Goal: Check status: Check status

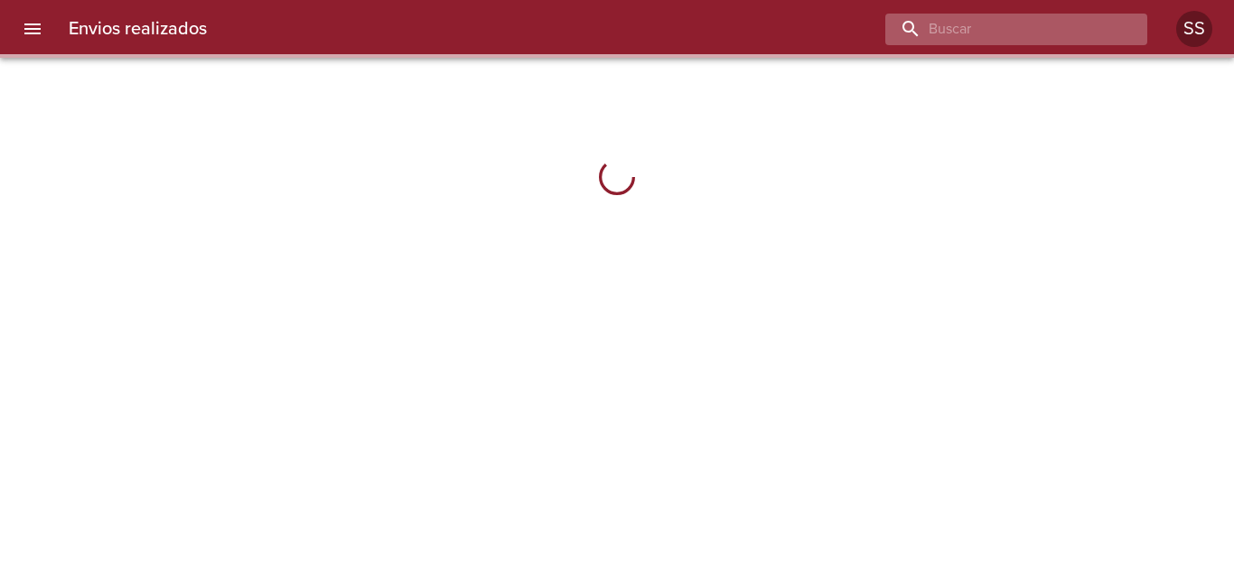
click at [1013, 34] on input "buscar" at bounding box center [1000, 30] width 231 height 32
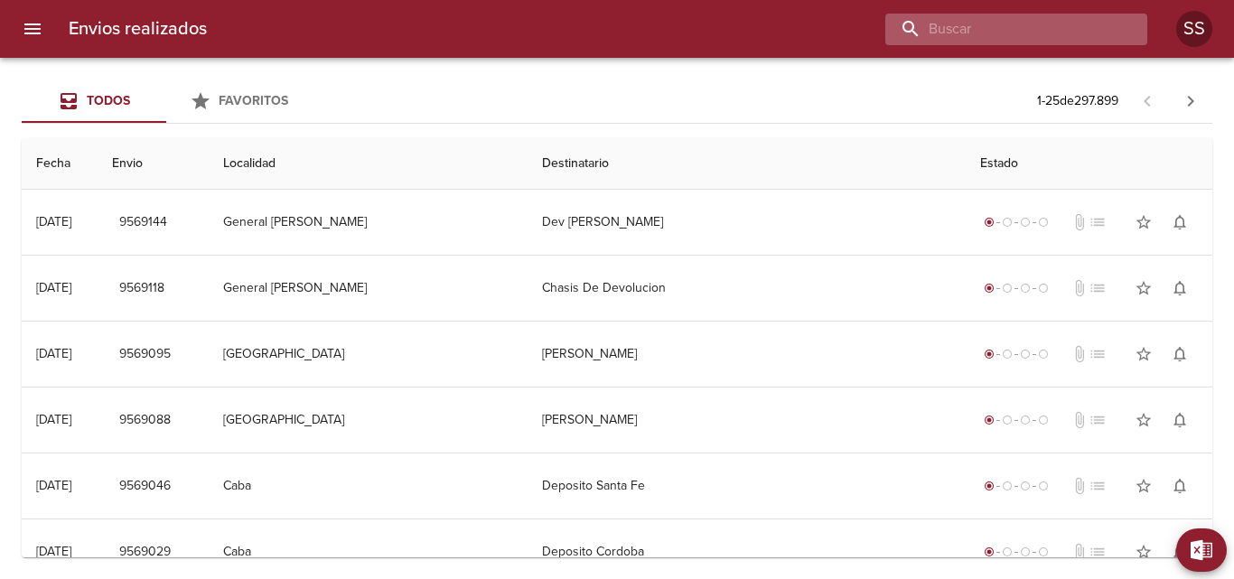
paste input "[PERSON_NAME] [PERSON_NAME]"
type input "[PERSON_NAME] [PERSON_NAME]"
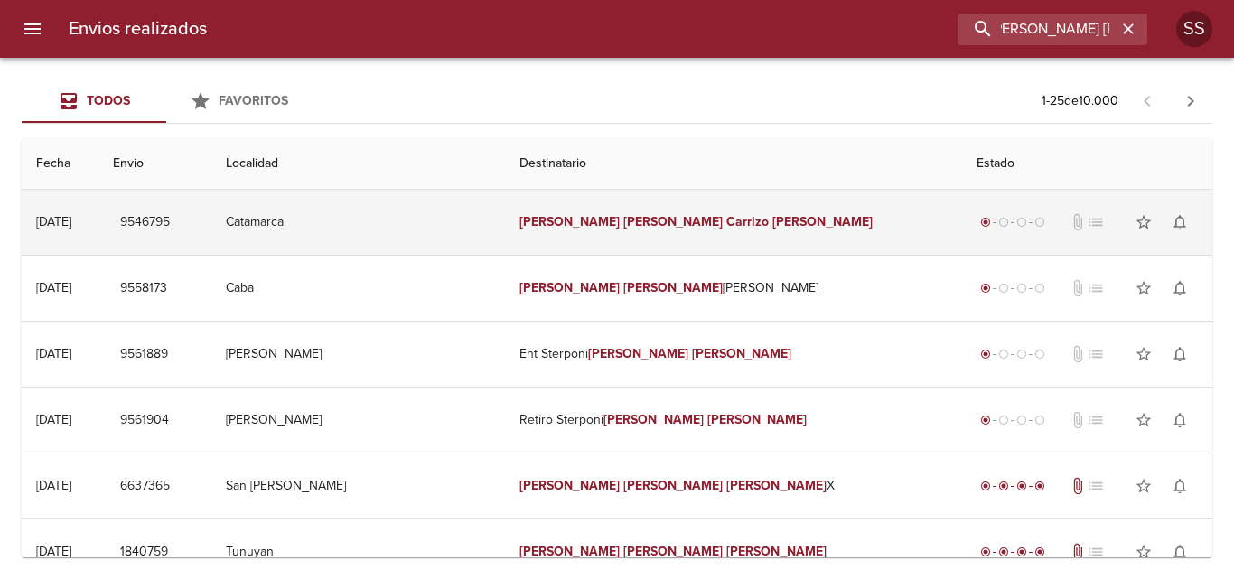
scroll to position [0, 0]
click at [726, 220] on em "Carrizo" at bounding box center [747, 221] width 42 height 15
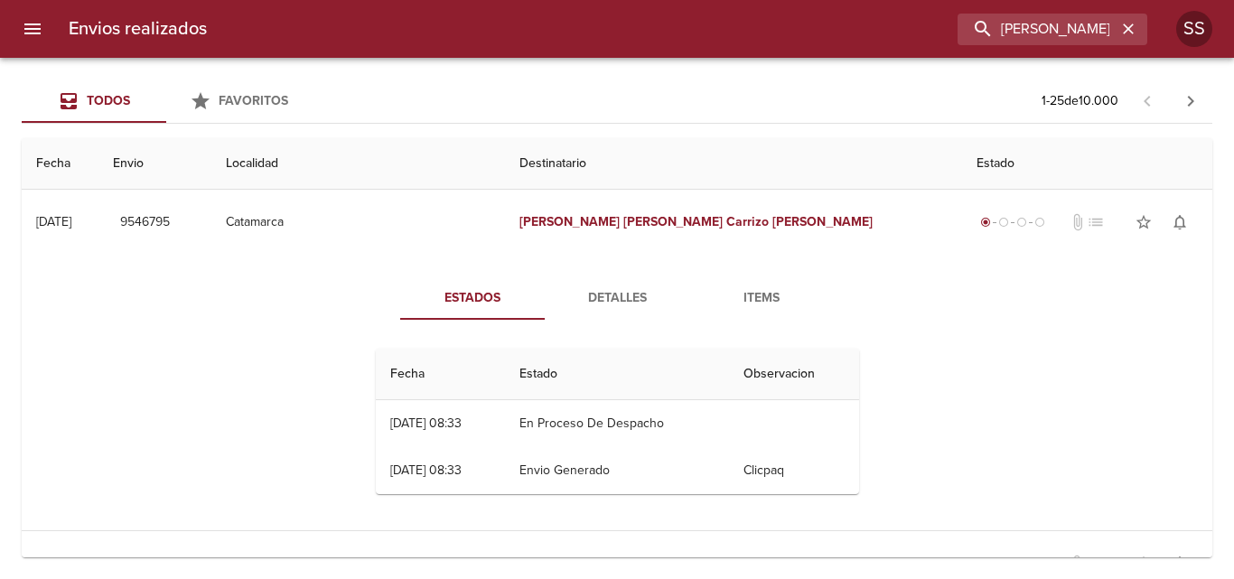
click at [602, 293] on span "Detalles" at bounding box center [617, 298] width 123 height 23
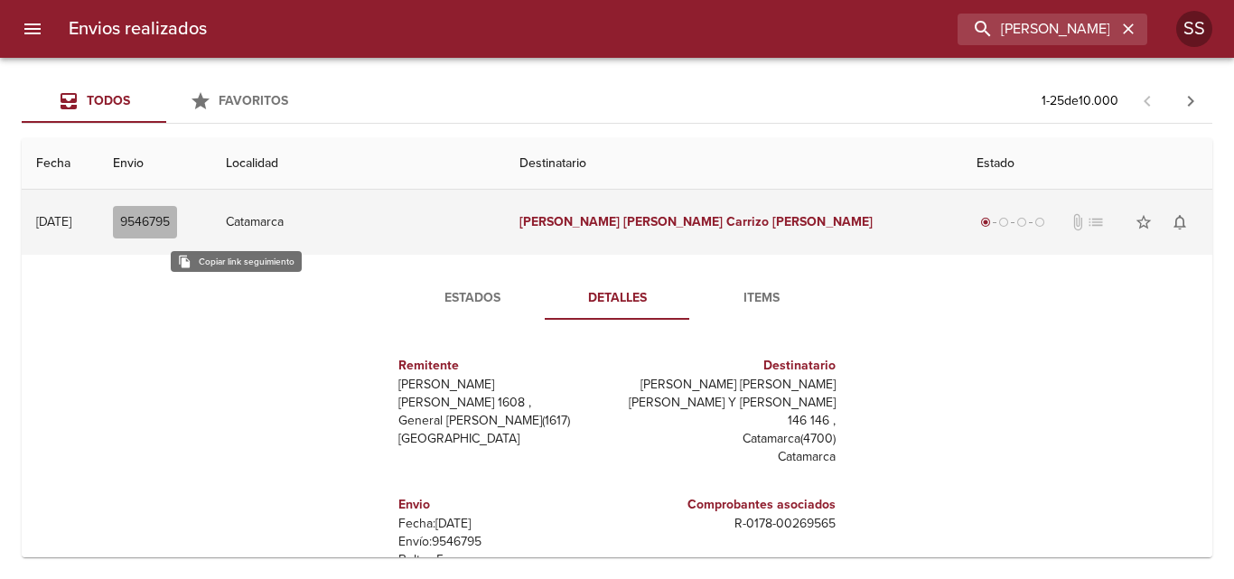
click at [170, 228] on span "9546795" at bounding box center [145, 222] width 50 height 23
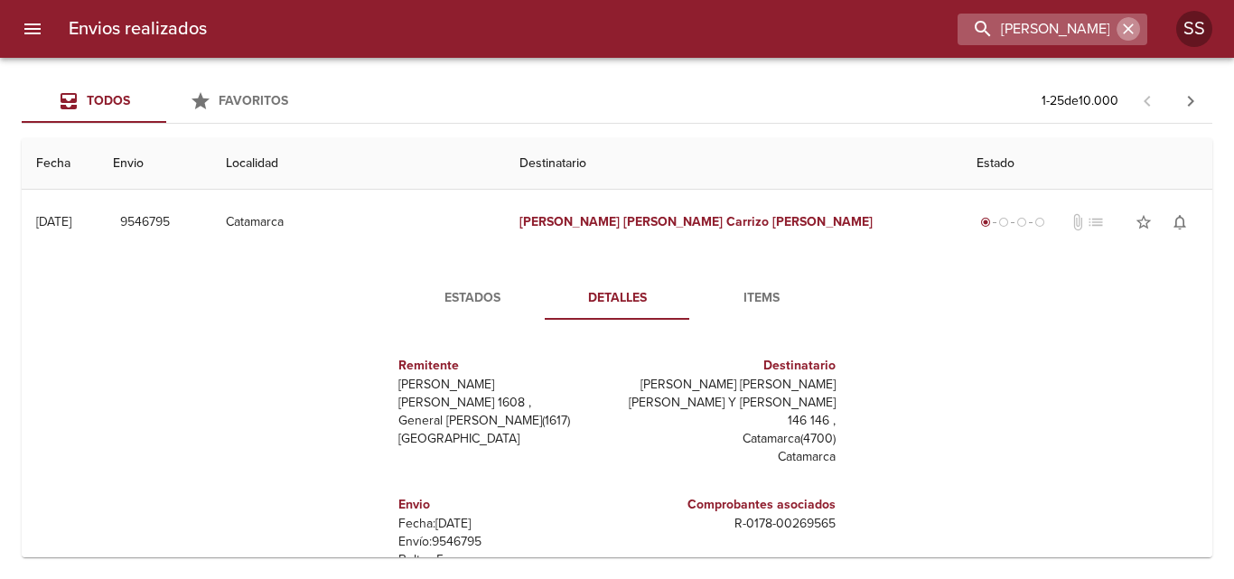
click at [1138, 25] on button "button" at bounding box center [1128, 28] width 23 height 23
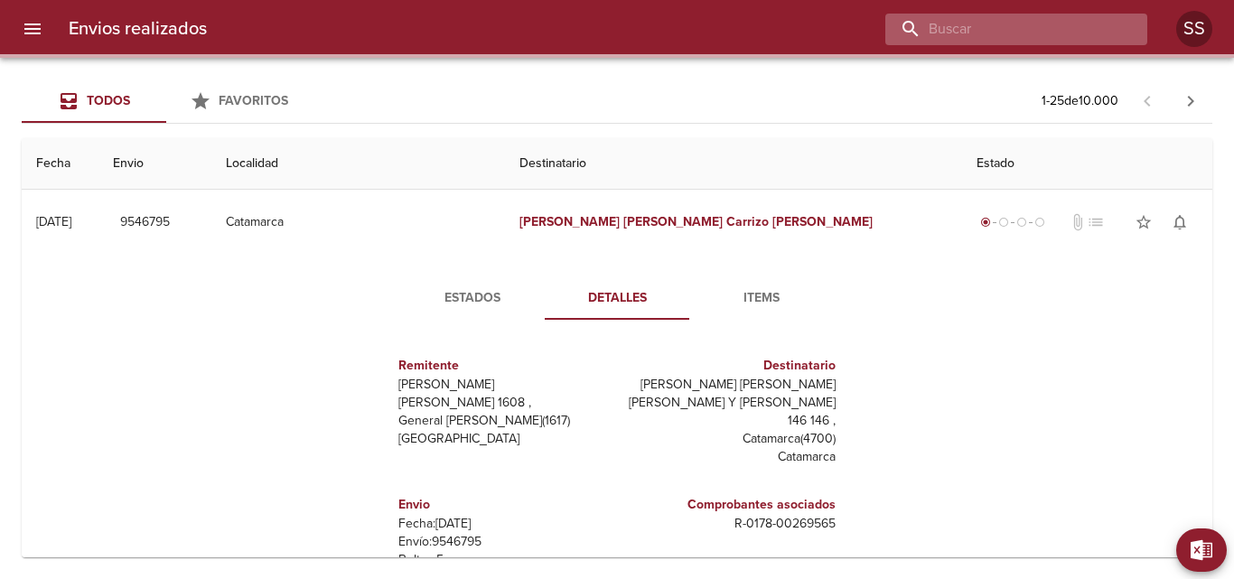
click at [1070, 25] on input "buscar" at bounding box center [1000, 30] width 231 height 32
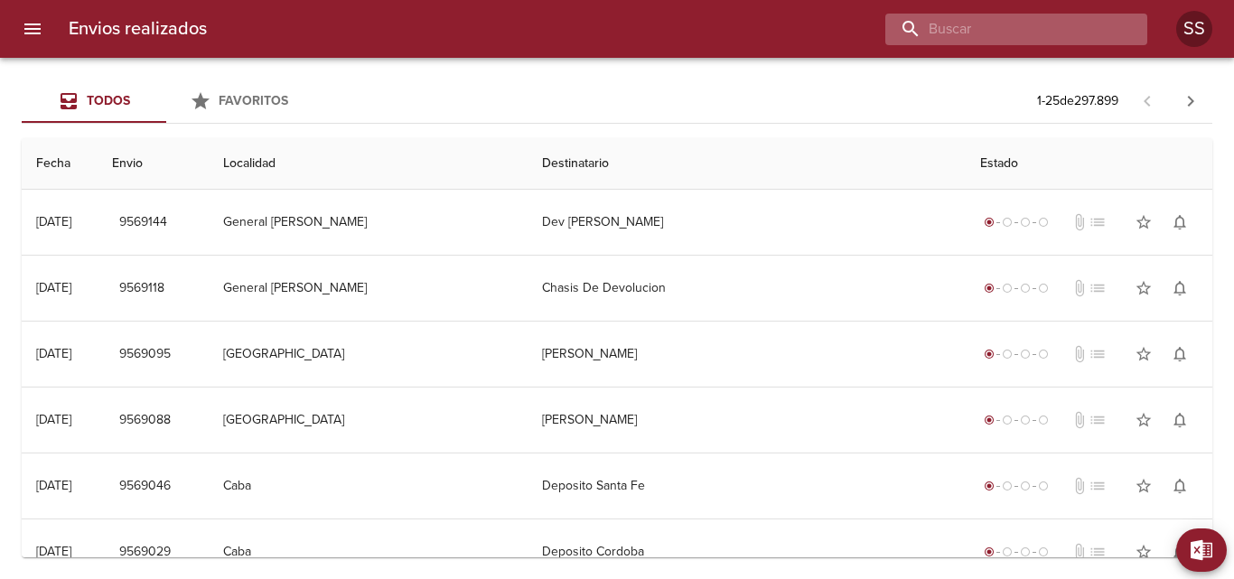
paste input "[PERSON_NAME] [PERSON_NAME]"
type input "[PERSON_NAME] [PERSON_NAME]"
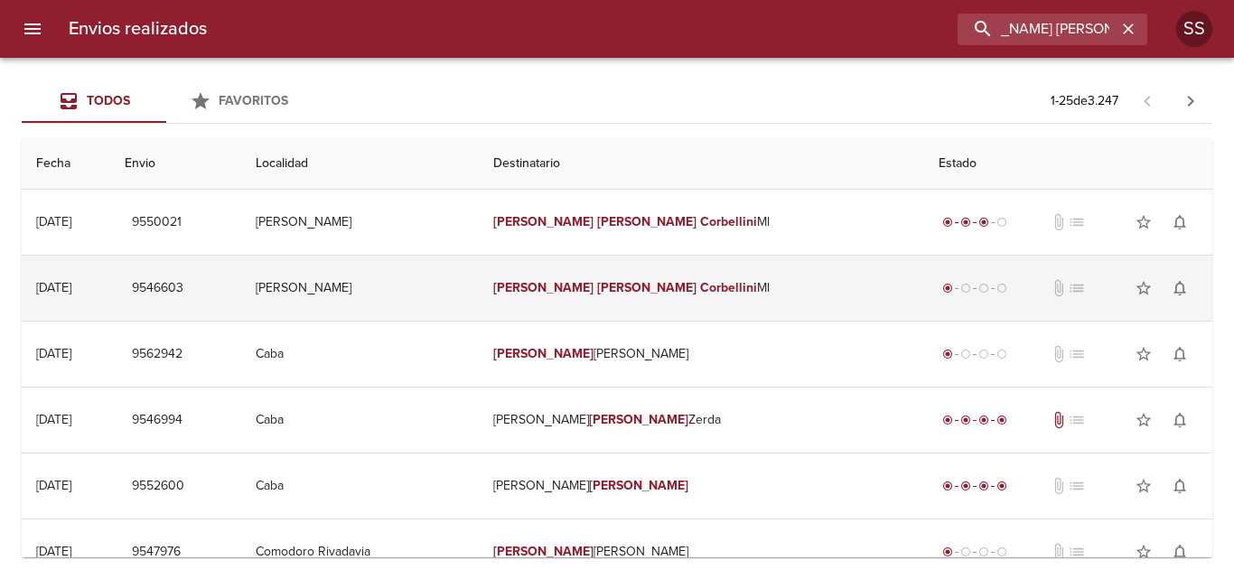
scroll to position [0, 0]
click at [610, 296] on td "[PERSON_NAME] [PERSON_NAME]" at bounding box center [701, 288] width 445 height 65
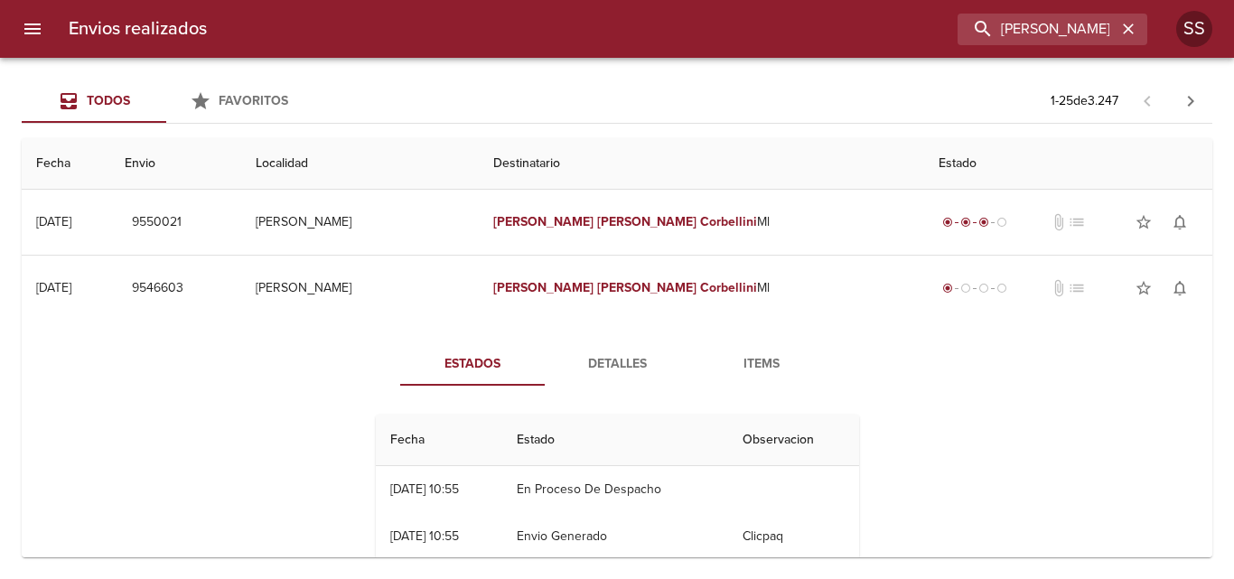
scroll to position [90, 0]
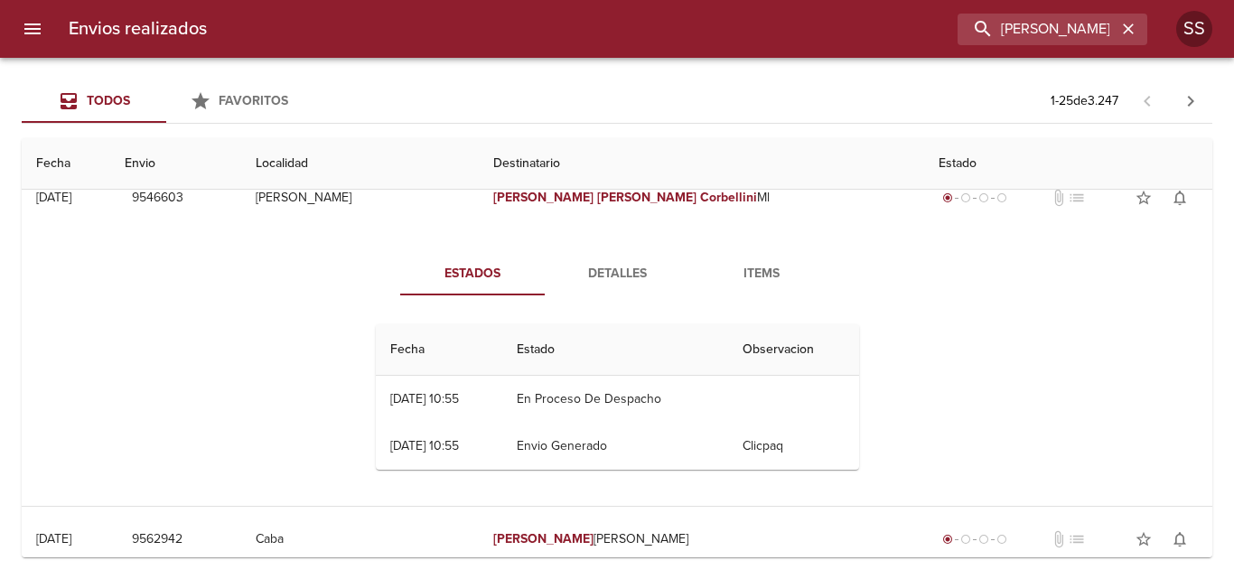
click at [597, 278] on span "Detalles" at bounding box center [617, 274] width 123 height 23
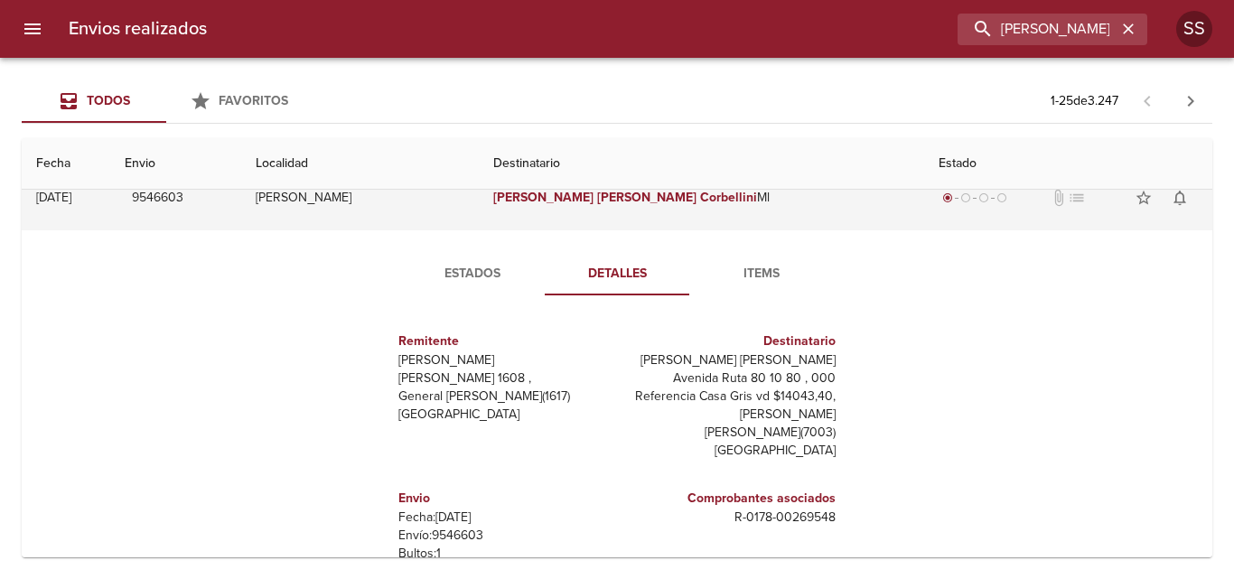
scroll to position [0, 0]
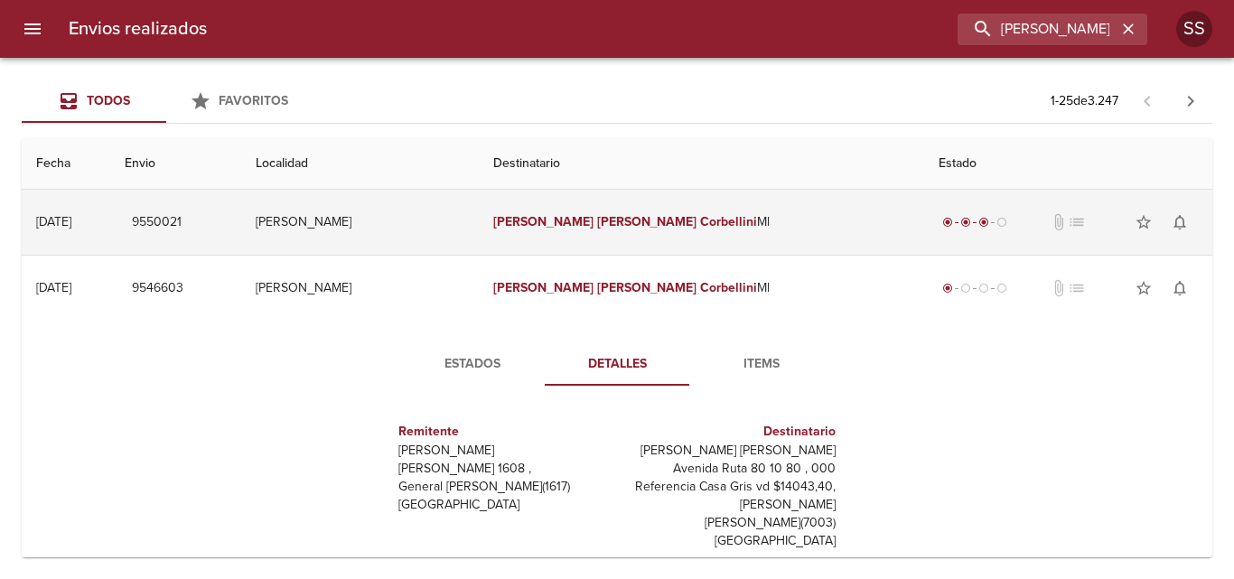
click at [653, 212] on td "[PERSON_NAME] [PERSON_NAME]" at bounding box center [701, 222] width 445 height 65
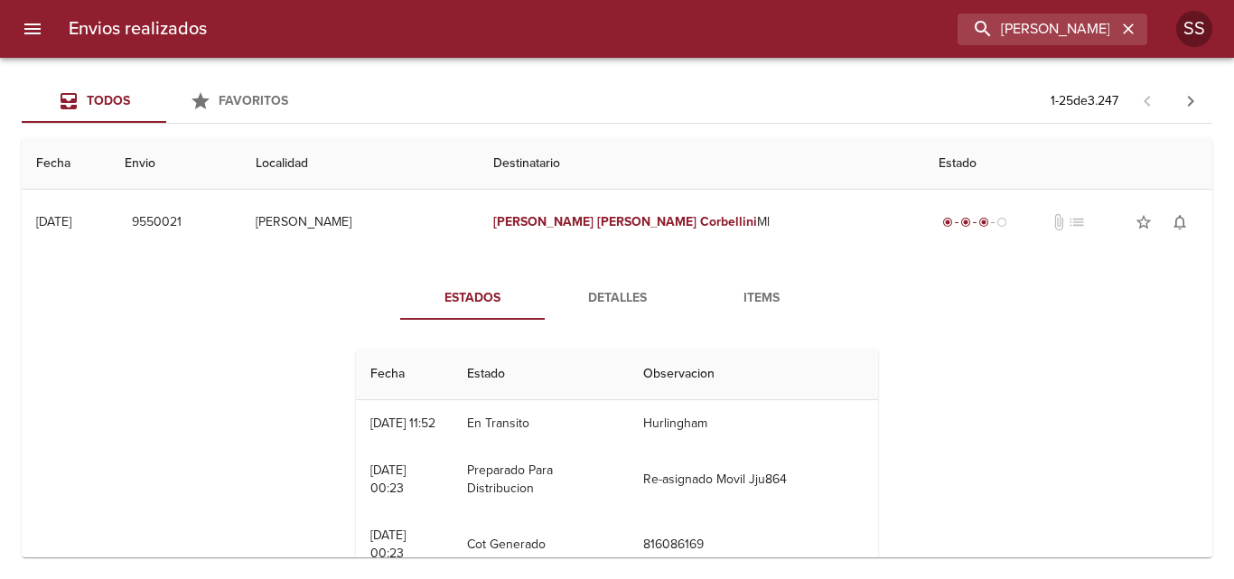
click at [623, 295] on span "Detalles" at bounding box center [617, 298] width 123 height 23
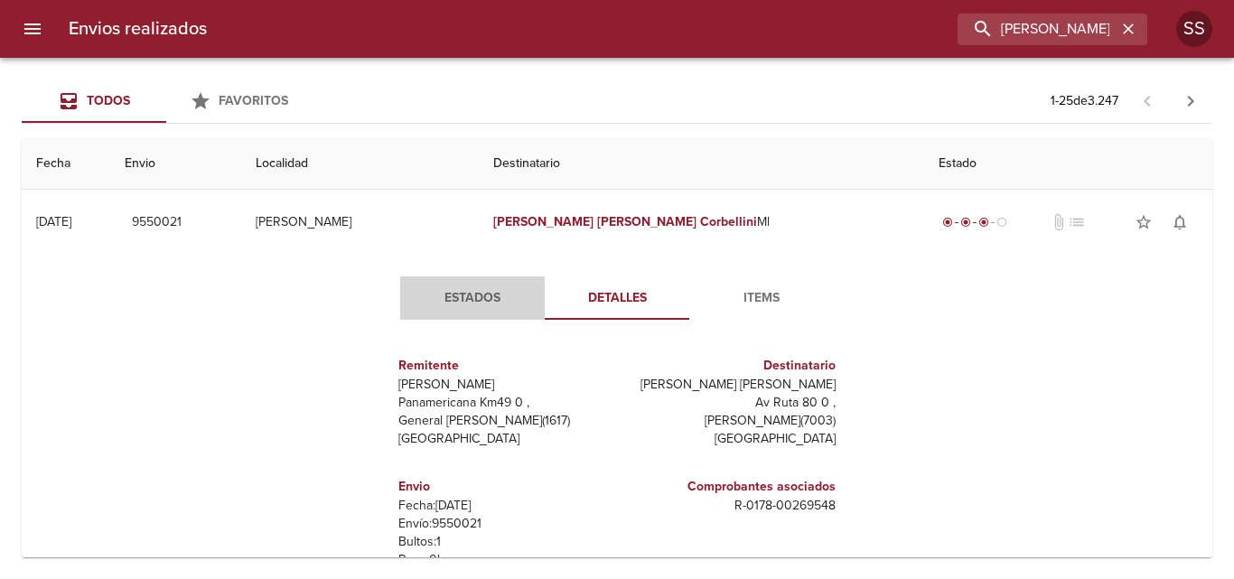
click at [447, 299] on span "Estados" at bounding box center [472, 298] width 123 height 23
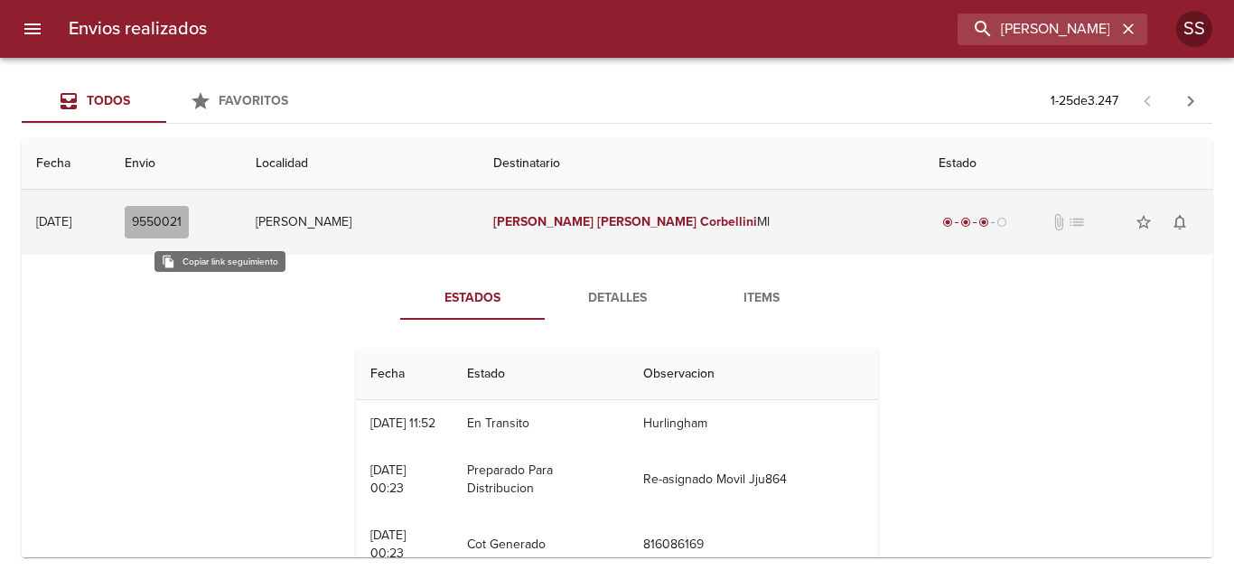
click at [182, 217] on span "9550021" at bounding box center [157, 222] width 50 height 23
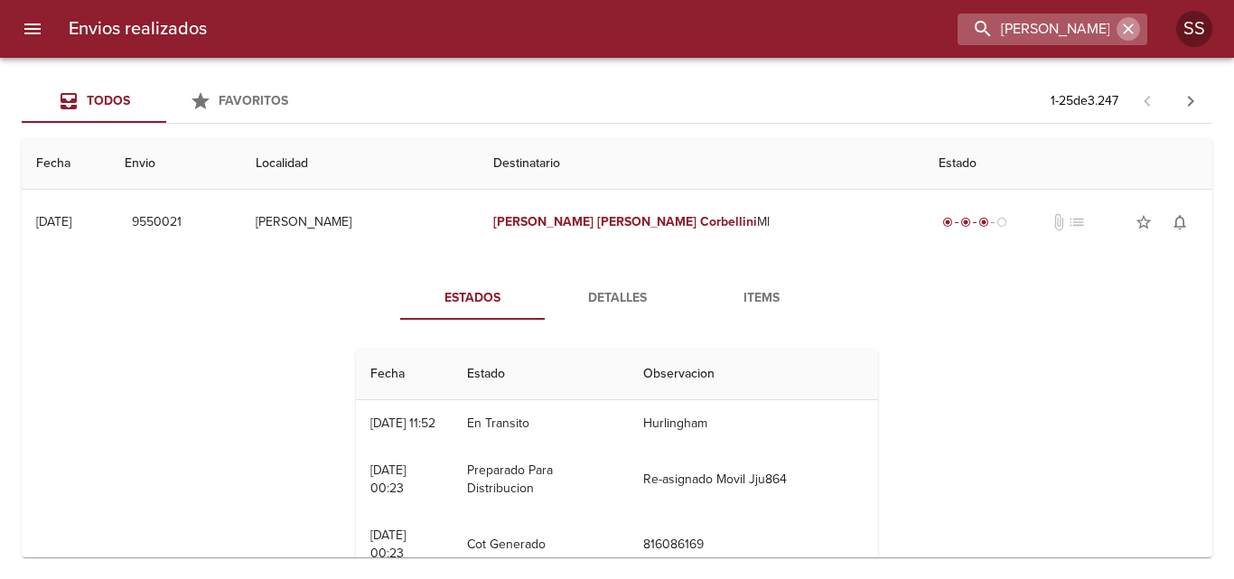
drag, startPoint x: 1132, startPoint y: 29, endPoint x: 1096, endPoint y: 30, distance: 36.2
click at [1128, 29] on icon "button" at bounding box center [1128, 29] width 18 height 18
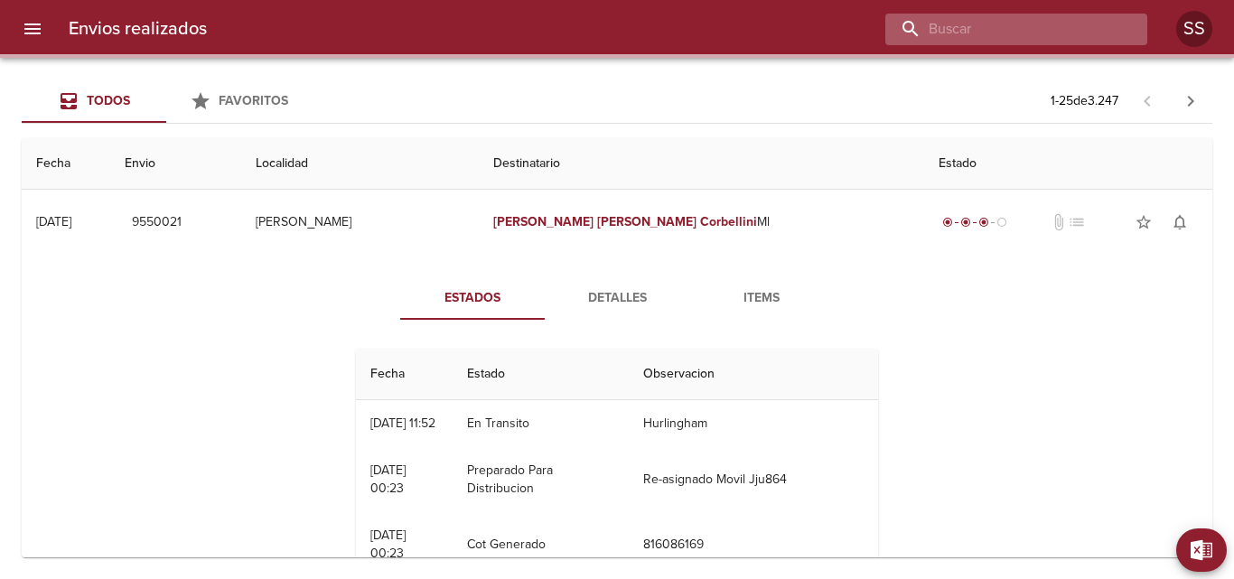
click at [1056, 25] on input "buscar" at bounding box center [1000, 30] width 231 height 32
paste input "[PERSON_NAME]"
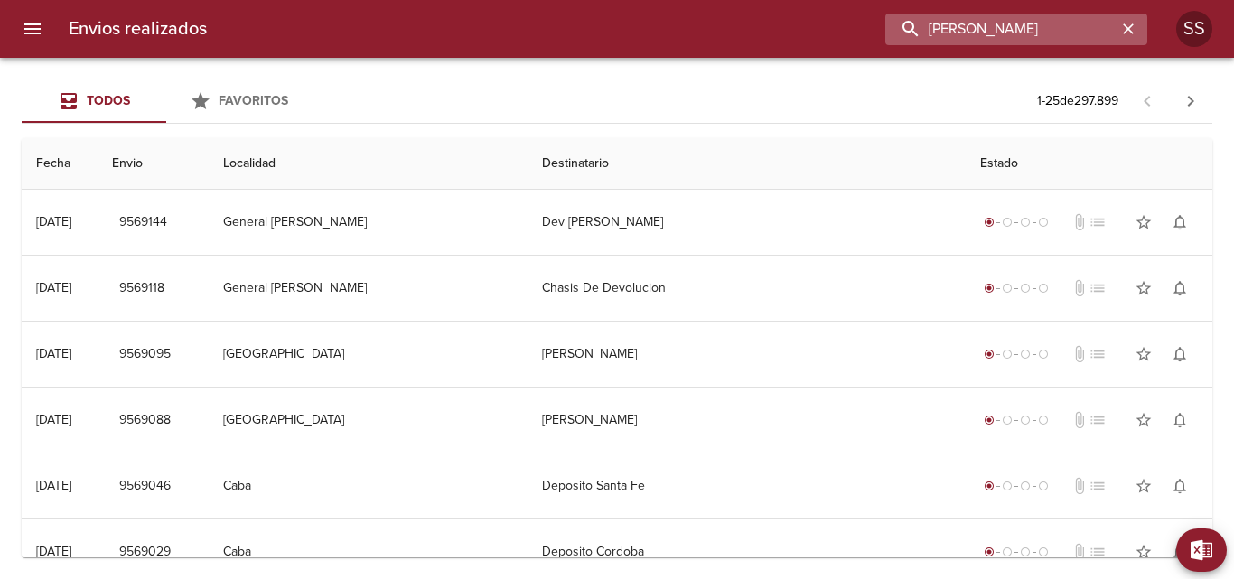
type input "[PERSON_NAME]"
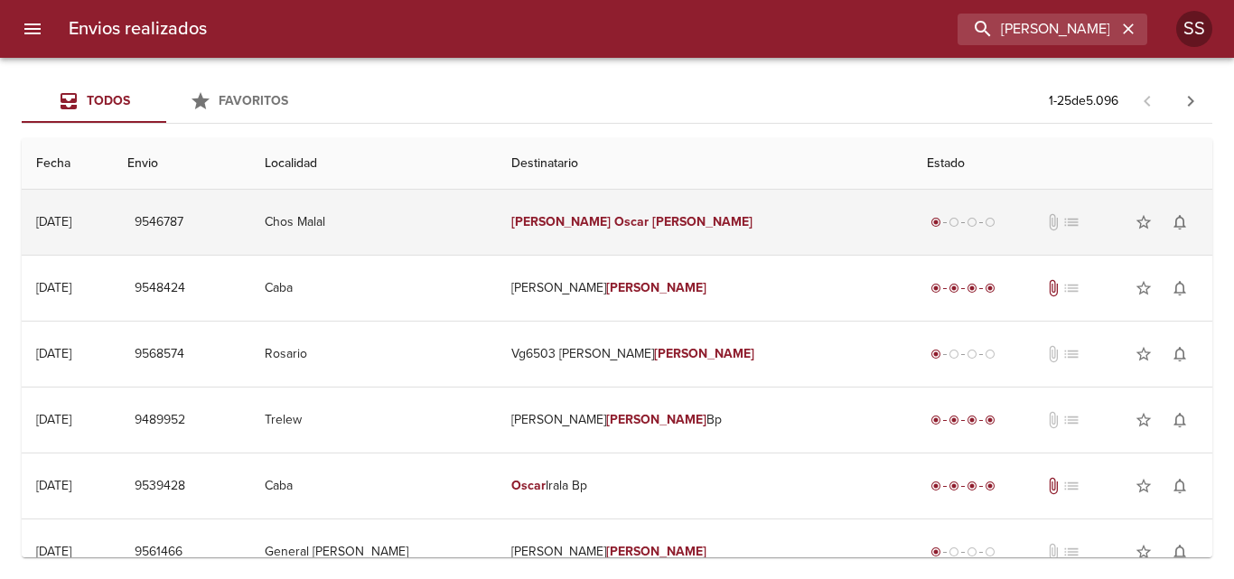
click at [614, 225] on em "Oscar" at bounding box center [631, 221] width 34 height 15
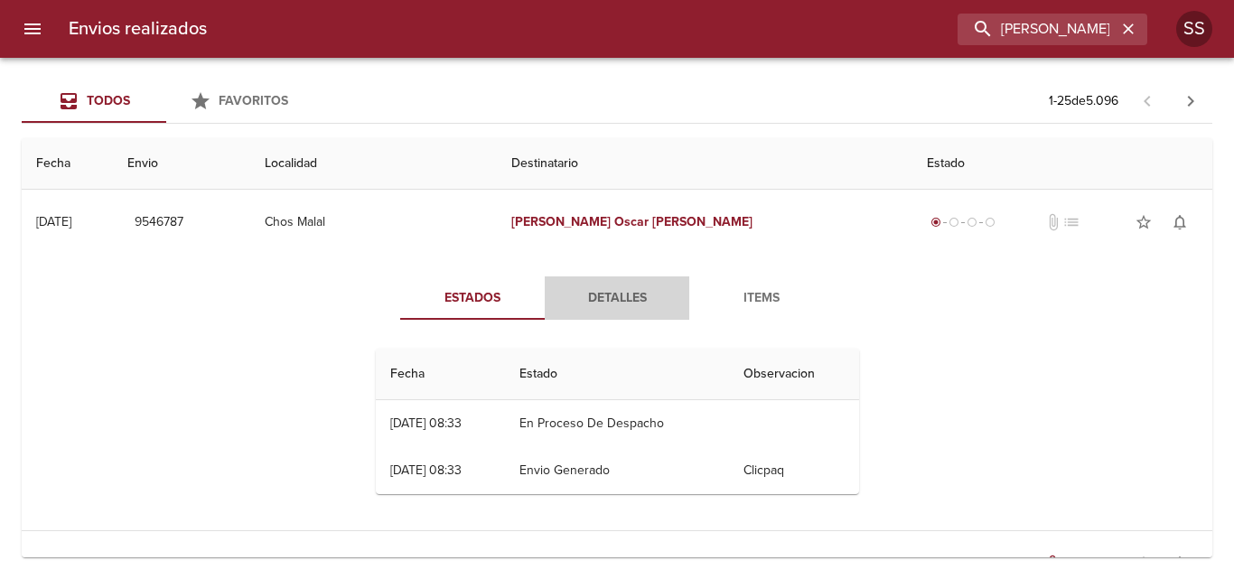
click at [623, 298] on span "Detalles" at bounding box center [617, 298] width 123 height 23
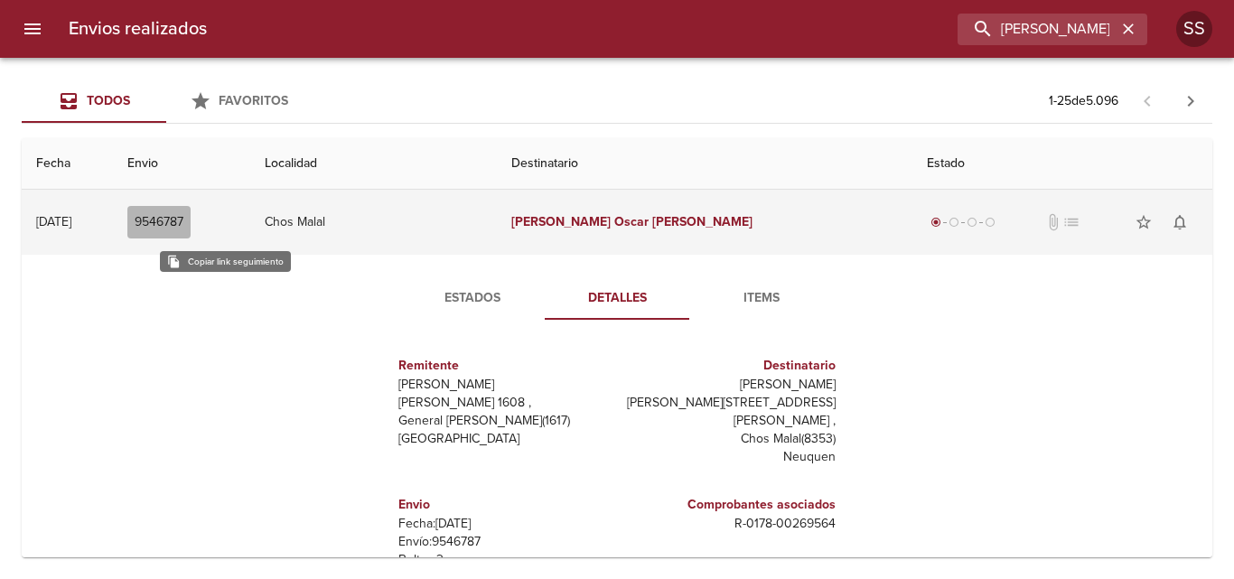
click at [183, 225] on span "9546787" at bounding box center [159, 222] width 49 height 23
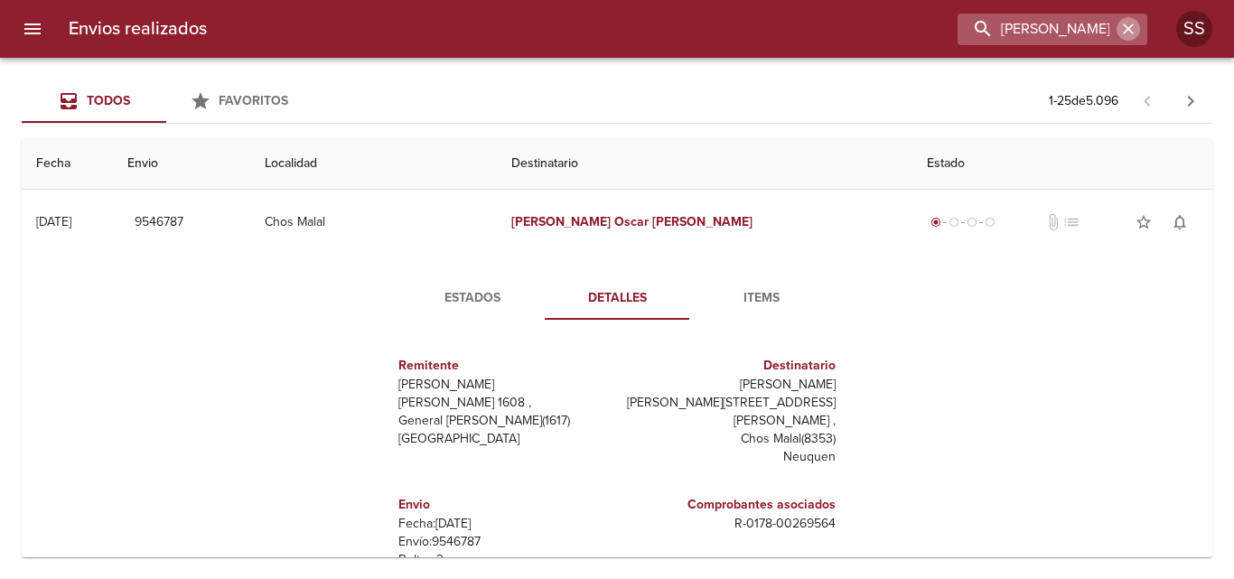
click at [1131, 24] on icon "button" at bounding box center [1128, 29] width 18 height 18
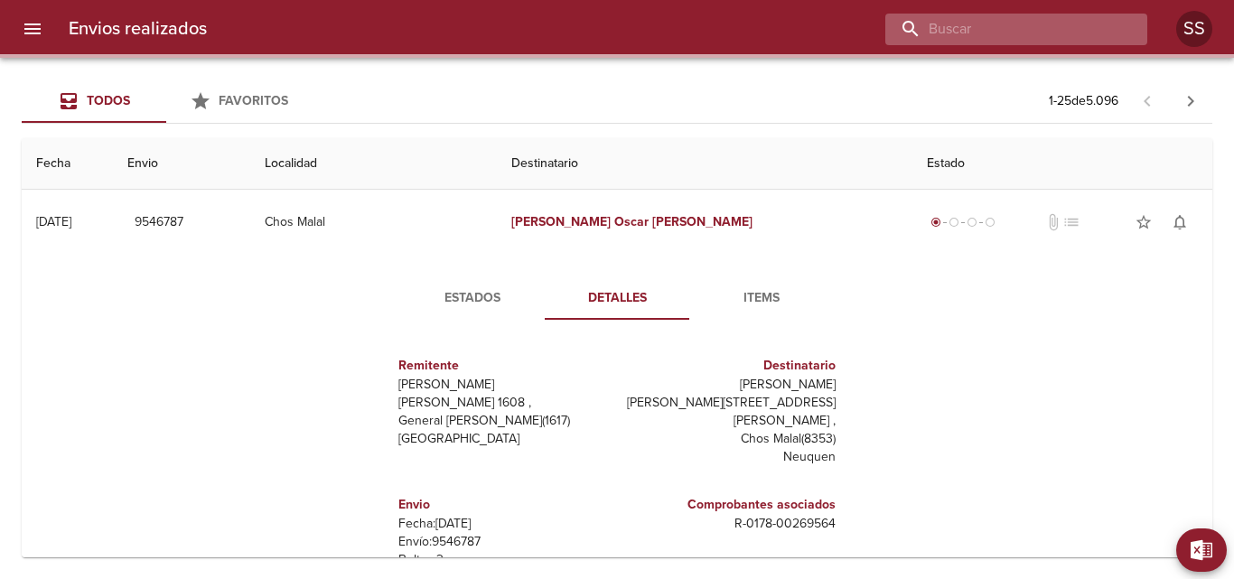
click at [1058, 27] on input "buscar" at bounding box center [1000, 30] width 231 height 32
paste input "[PERSON_NAME] ML"
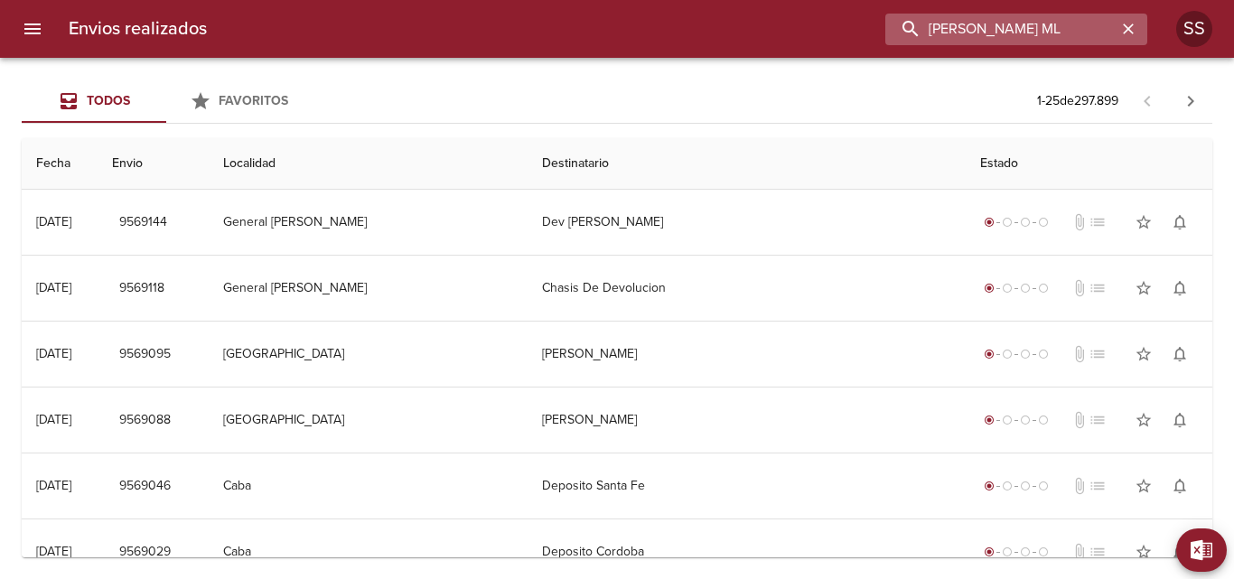
type input "[PERSON_NAME] ML"
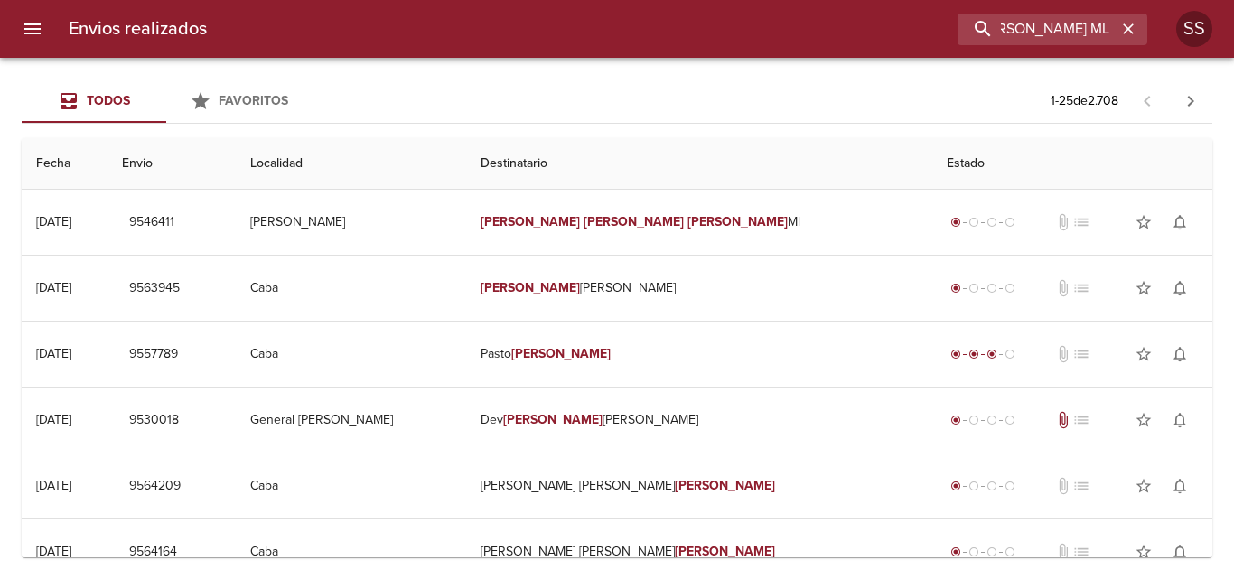
scroll to position [0, 0]
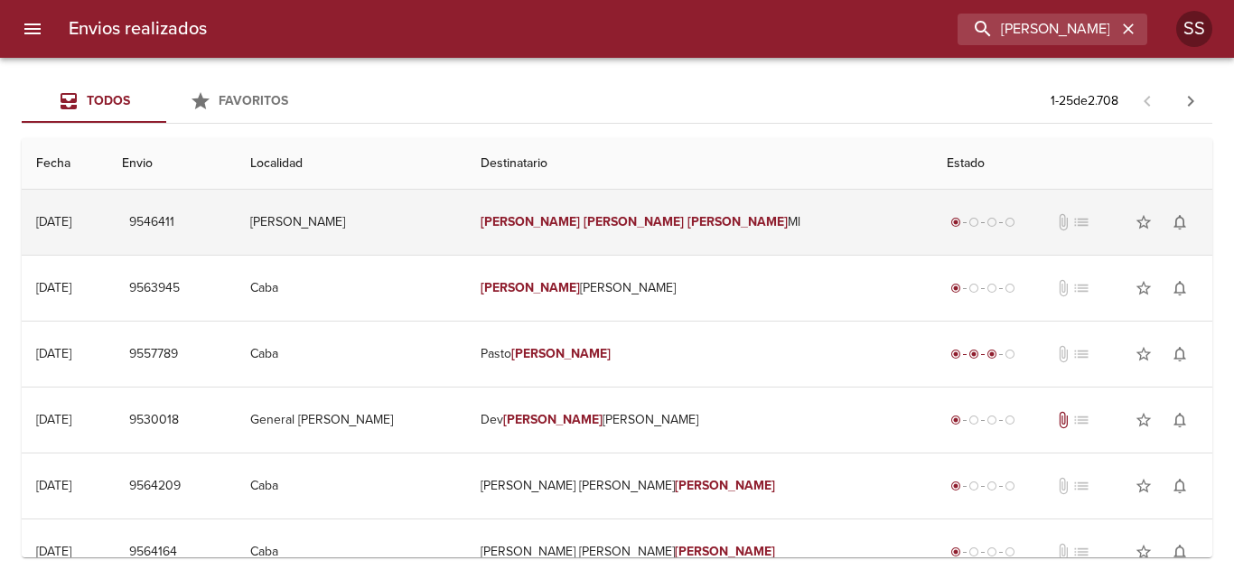
click at [618, 227] on em "[PERSON_NAME]" at bounding box center [634, 221] width 100 height 15
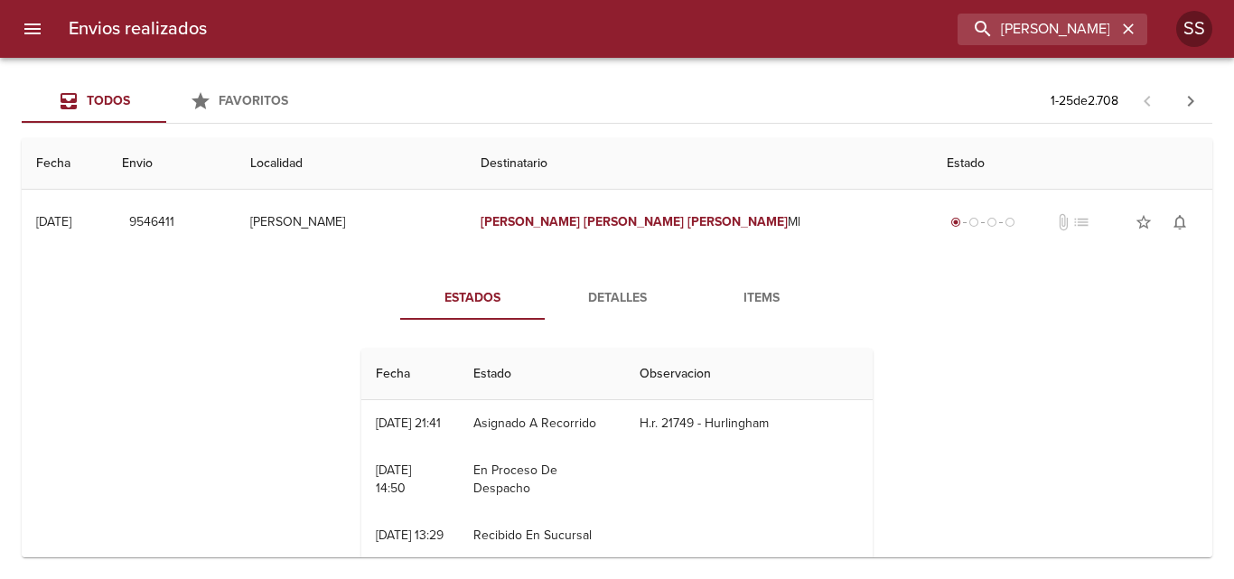
click at [746, 295] on span "Items" at bounding box center [761, 298] width 123 height 23
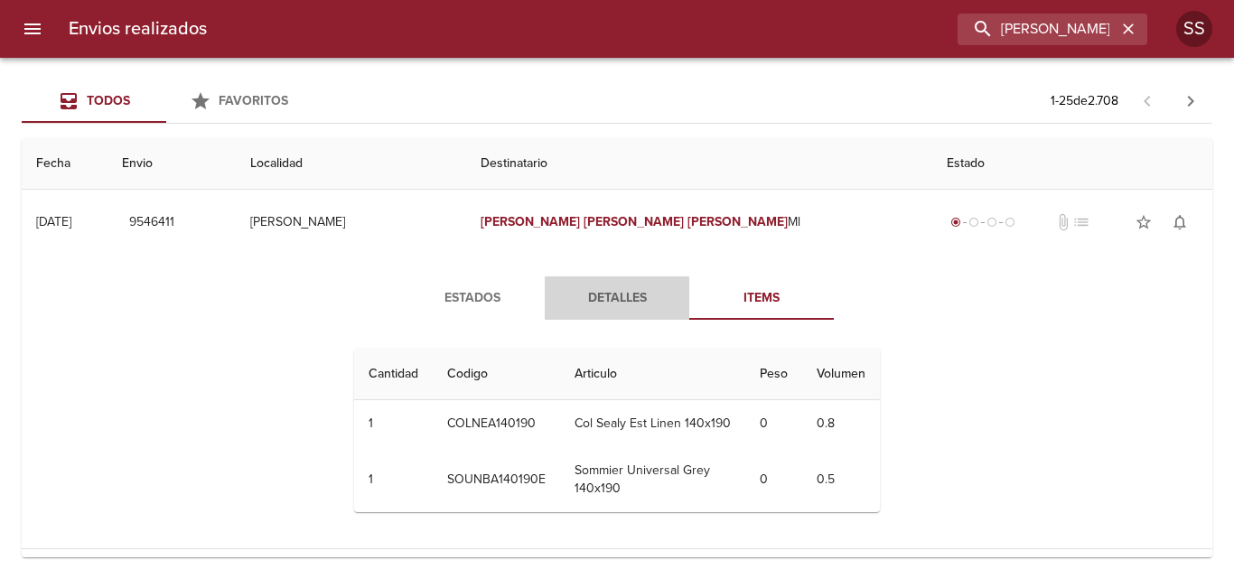
drag, startPoint x: 644, startPoint y: 288, endPoint x: 630, endPoint y: 295, distance: 16.2
click at [636, 293] on span "Detalles" at bounding box center [617, 298] width 123 height 23
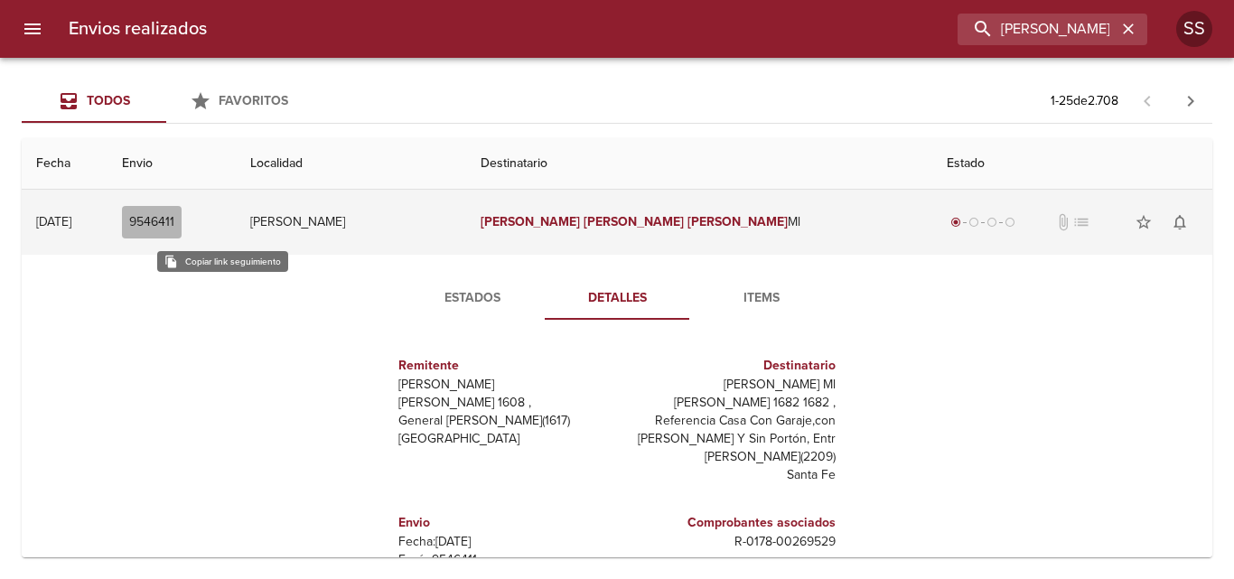
click at [174, 218] on span "9546411" at bounding box center [151, 222] width 45 height 23
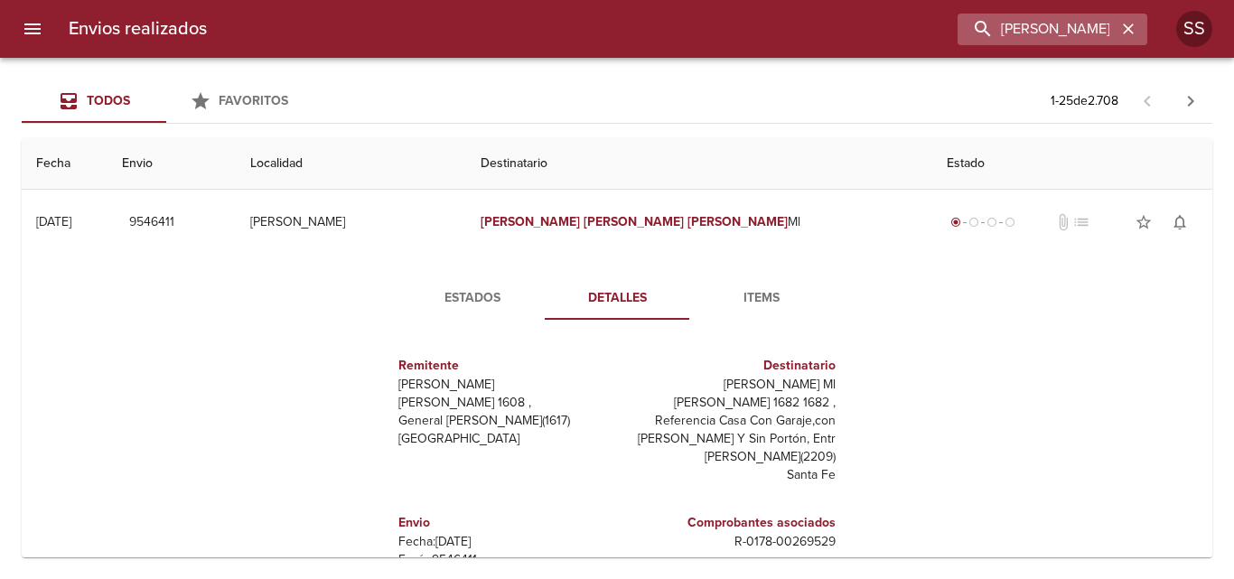
drag, startPoint x: 1119, startPoint y: 27, endPoint x: 1104, endPoint y: 26, distance: 15.4
click at [1120, 27] on icon "button" at bounding box center [1128, 29] width 18 height 18
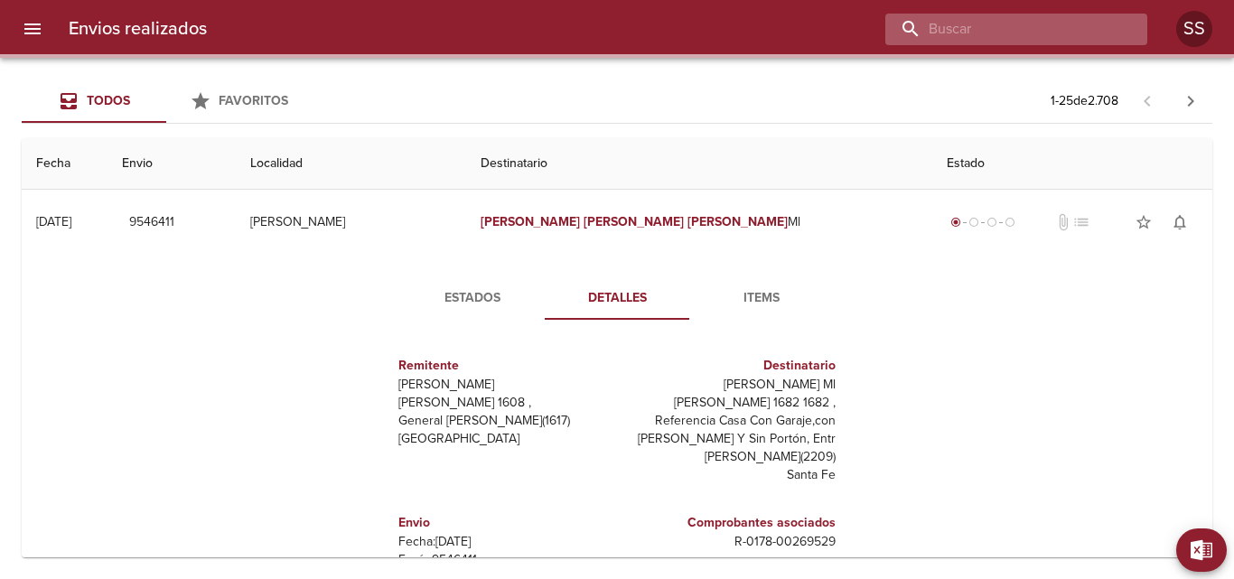
click at [1053, 26] on input "buscar" at bounding box center [1000, 30] width 231 height 32
paste input "[PERSON_NAME] [PERSON_NAME]"
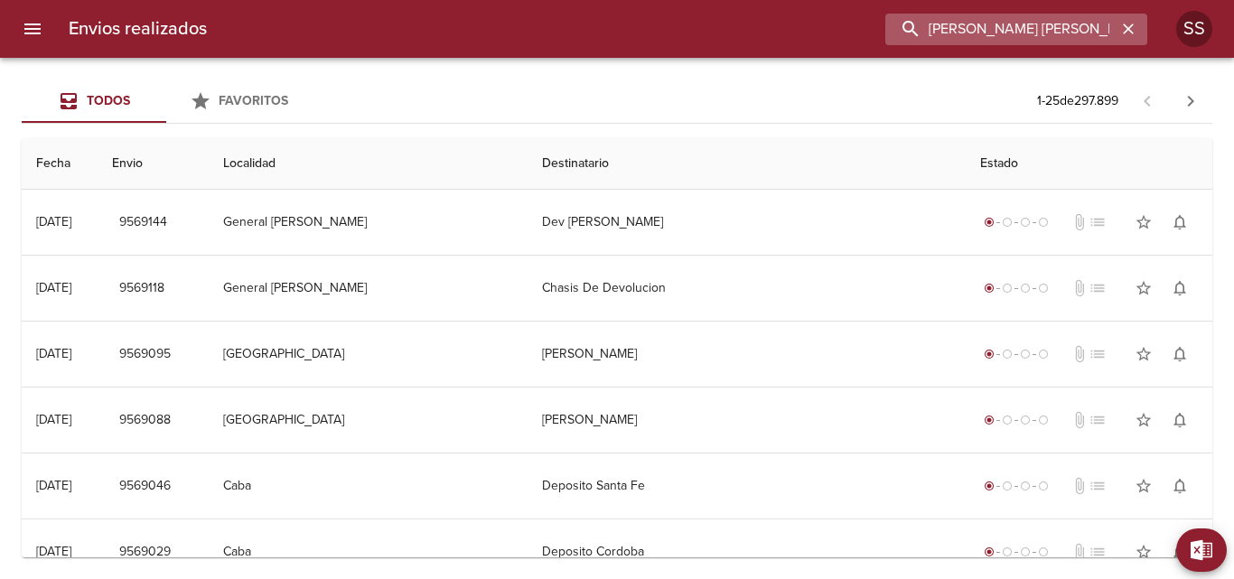
scroll to position [0, 7]
type input "[PERSON_NAME] [PERSON_NAME]"
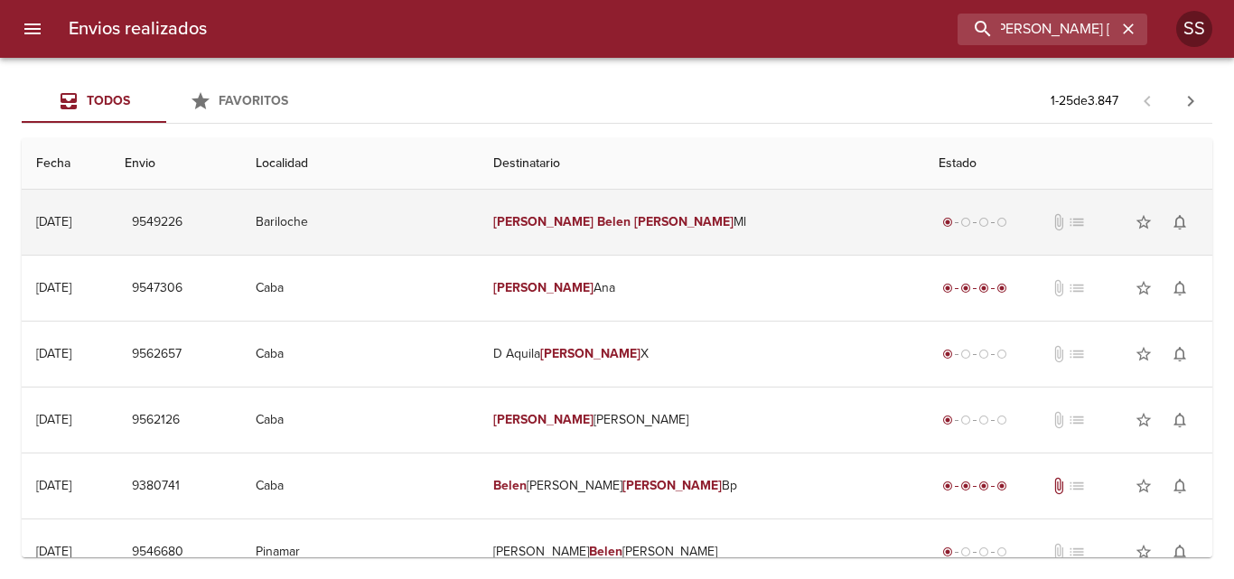
click at [597, 225] on em "Belen" at bounding box center [613, 221] width 33 height 15
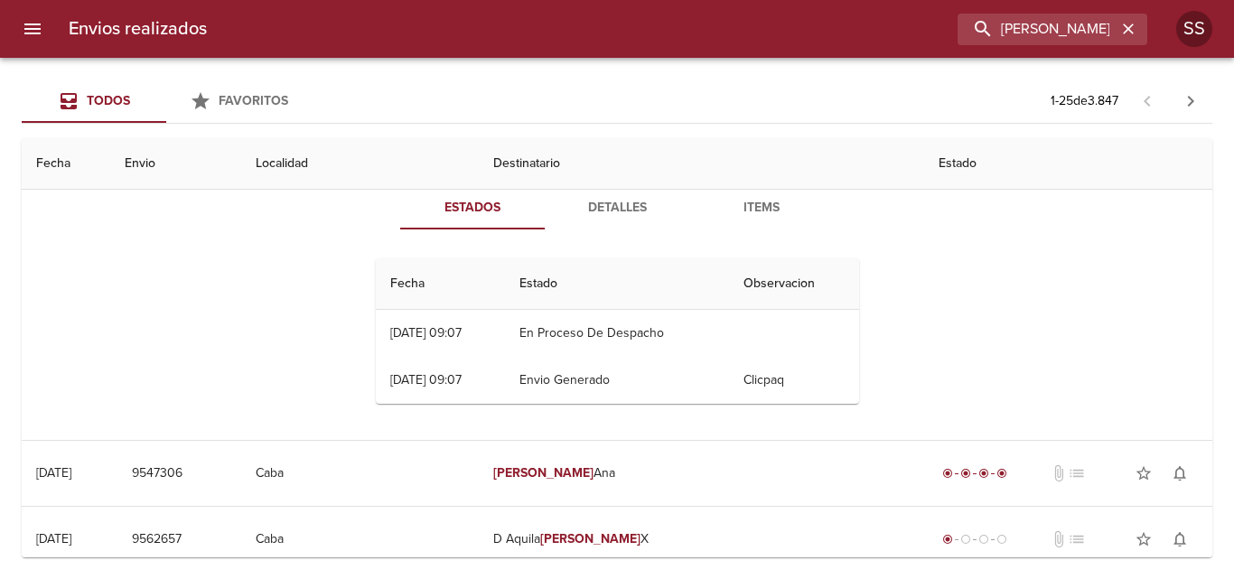
scroll to position [0, 0]
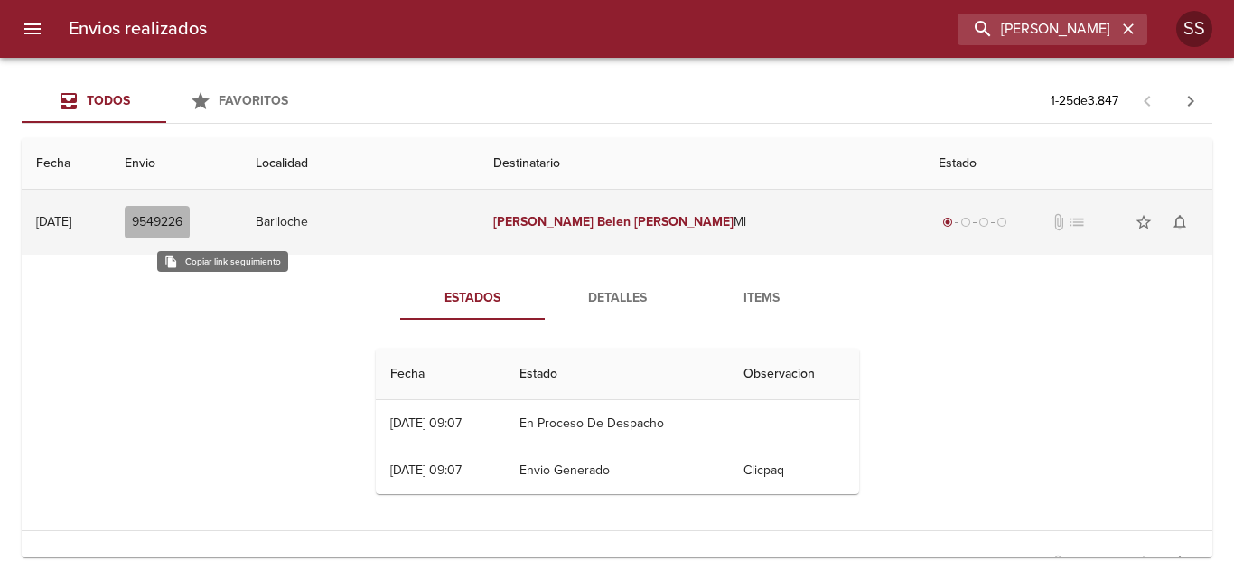
click at [183, 222] on span "9549226" at bounding box center [157, 222] width 51 height 23
